Goal: Entertainment & Leisure: Browse casually

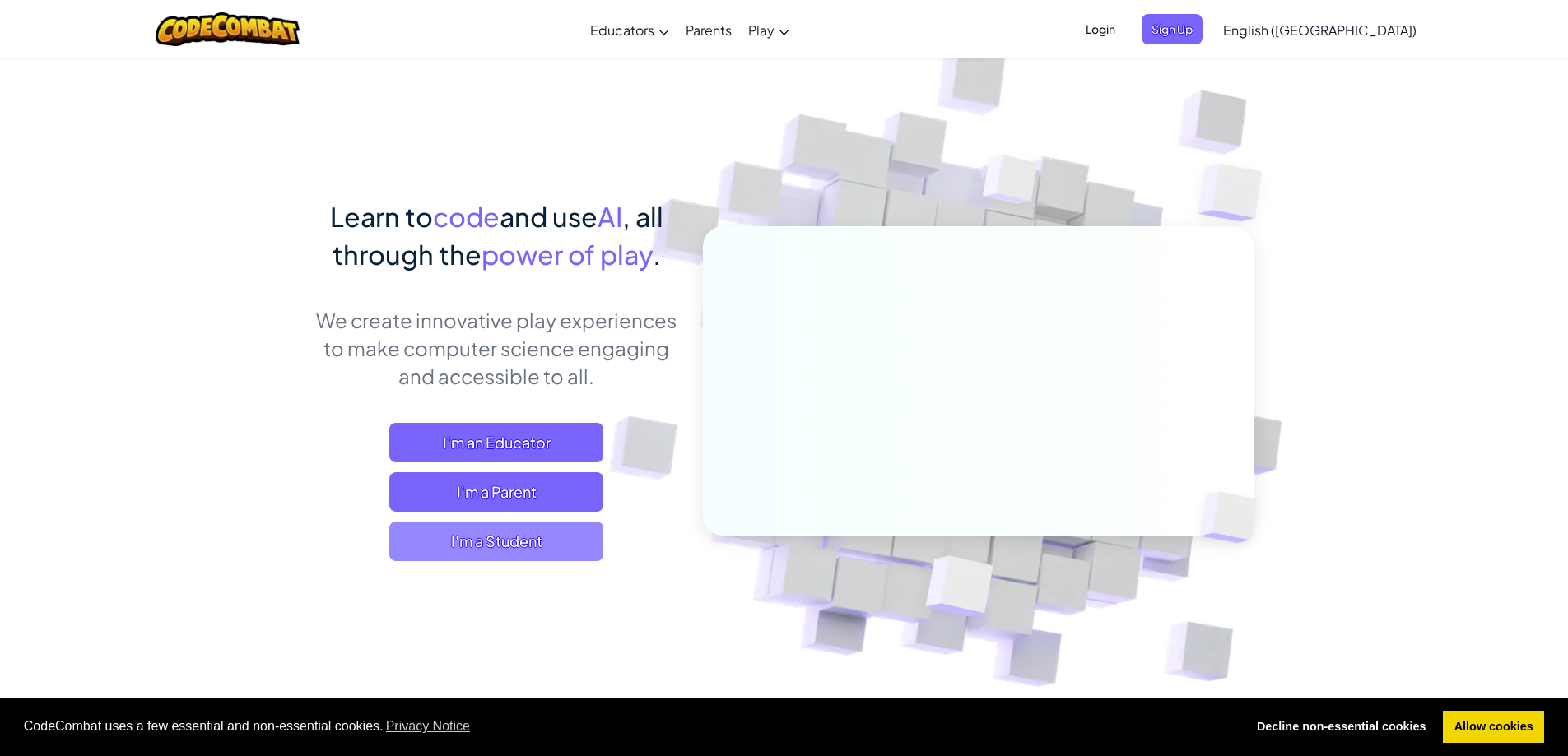
click at [599, 535] on span "I'm a Student" at bounding box center [496, 541] width 214 height 39
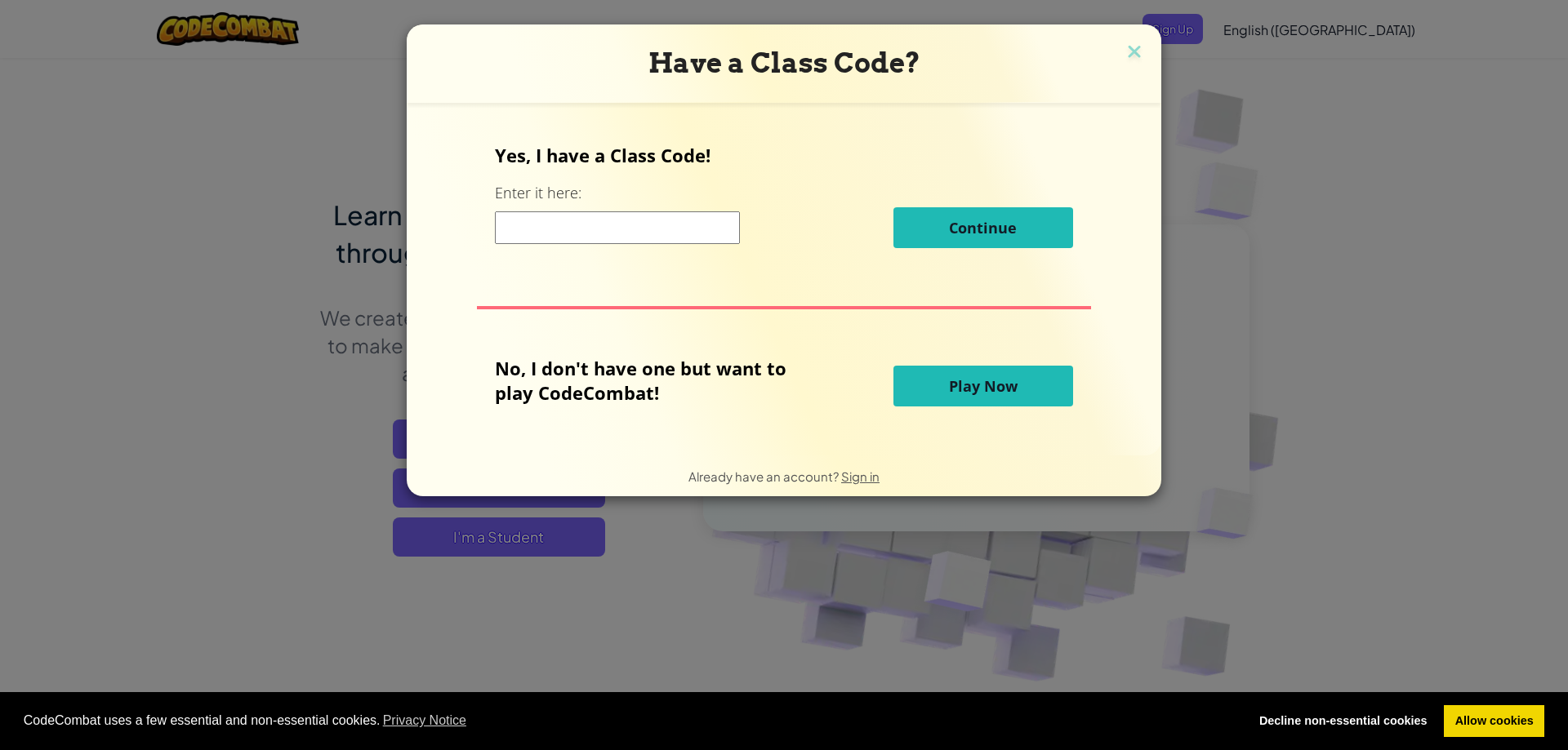
click at [893, 368] on button "Play Now" at bounding box center [983, 386] width 180 height 41
click at [915, 381] on button "Play Now" at bounding box center [983, 386] width 180 height 41
click at [927, 378] on button "Play Now" at bounding box center [983, 386] width 180 height 41
click at [930, 375] on button "Play Now" at bounding box center [983, 386] width 180 height 41
click at [931, 374] on button "Play Now" at bounding box center [983, 386] width 180 height 41
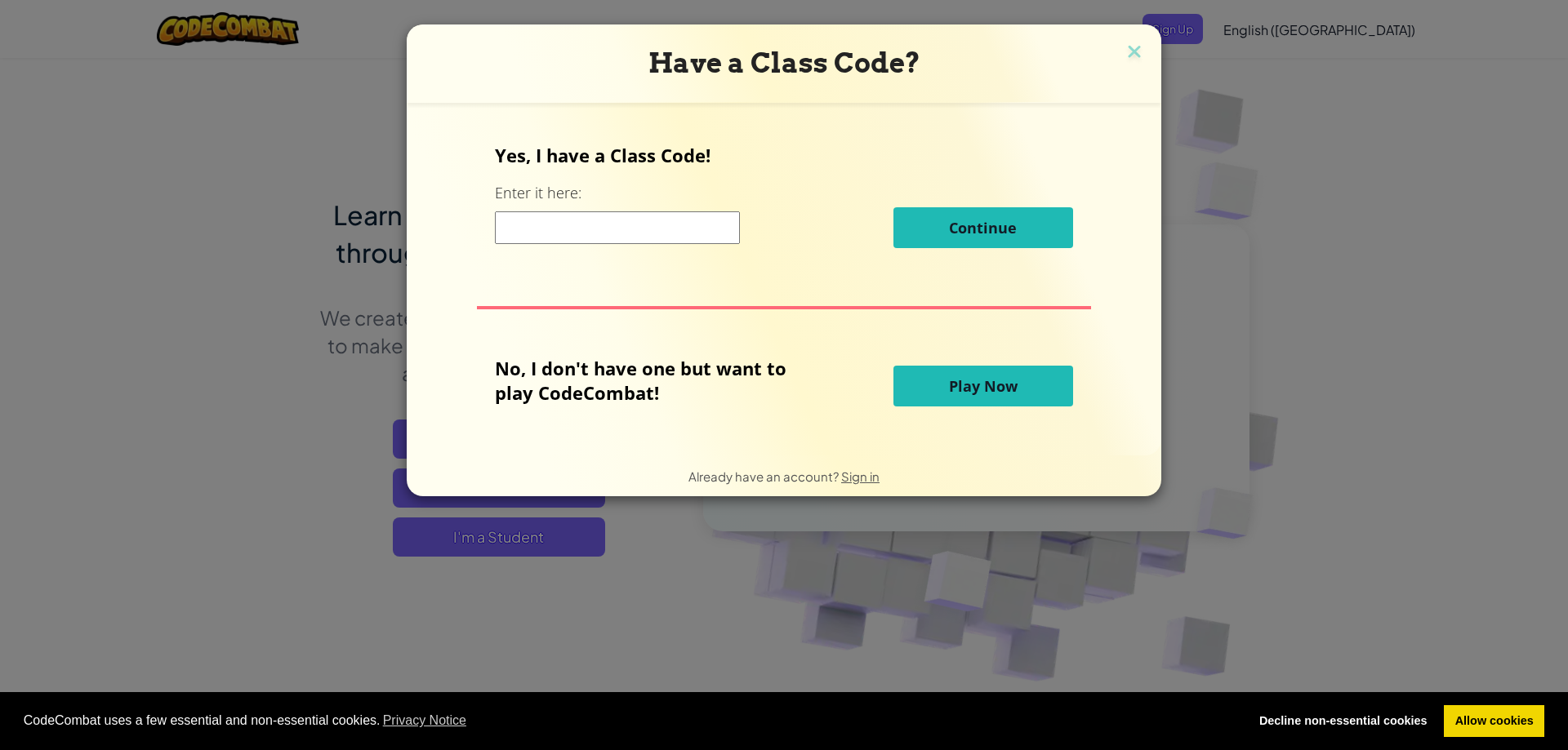
click at [931, 374] on button "Play Now" at bounding box center [983, 386] width 180 height 41
drag, startPoint x: 904, startPoint y: 379, endPoint x: 918, endPoint y: 379, distance: 14.0
click at [918, 379] on button "Play Now" at bounding box center [983, 386] width 180 height 41
click at [921, 383] on button "Play Now" at bounding box center [983, 386] width 180 height 41
drag, startPoint x: 913, startPoint y: 384, endPoint x: 853, endPoint y: 433, distance: 77.5
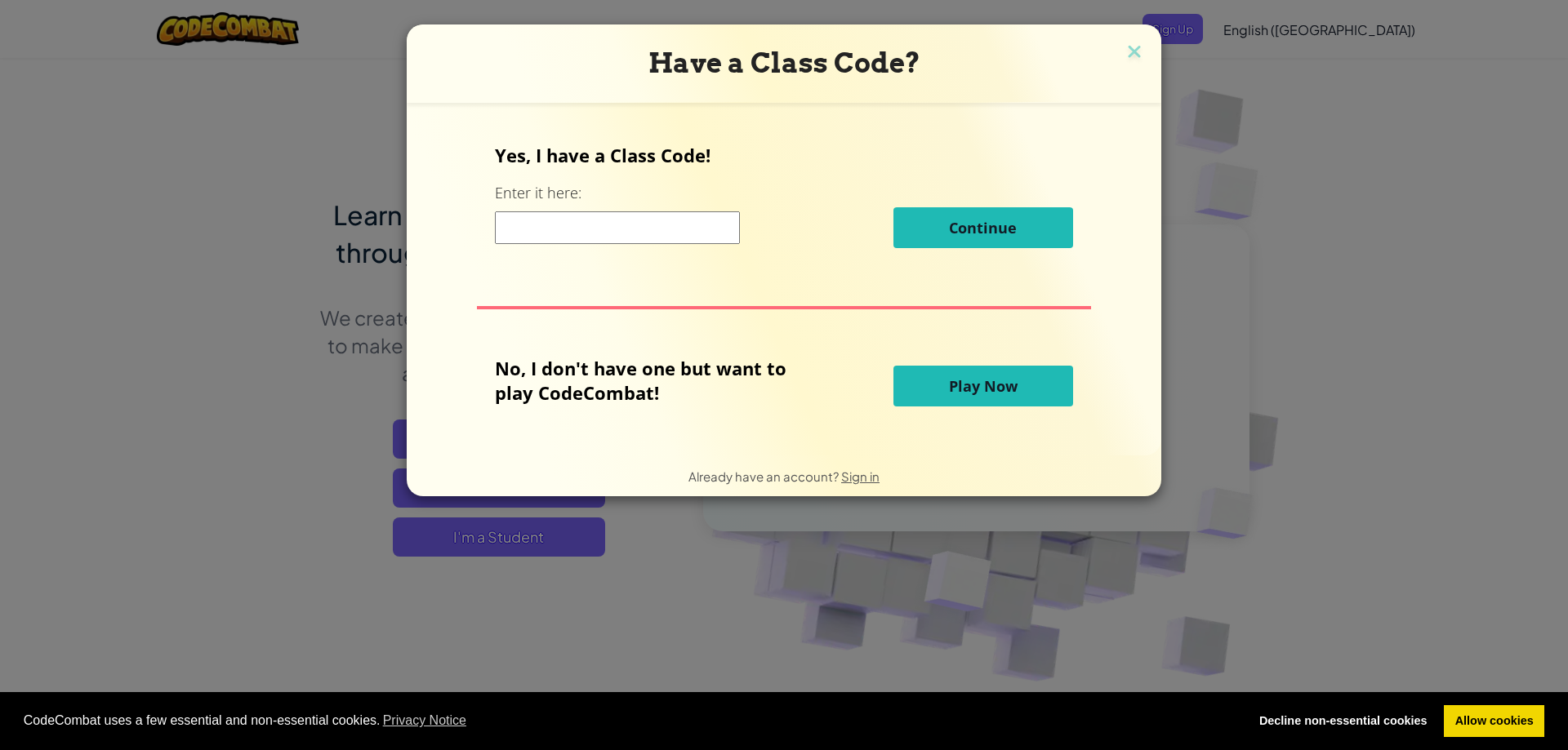
click at [912, 391] on button "Play Now" at bounding box center [983, 386] width 180 height 41
click at [927, 379] on button "Play Now" at bounding box center [983, 386] width 180 height 41
click at [949, 382] on span "Play Now" at bounding box center [982, 386] width 69 height 19
